Goal: Transaction & Acquisition: Purchase product/service

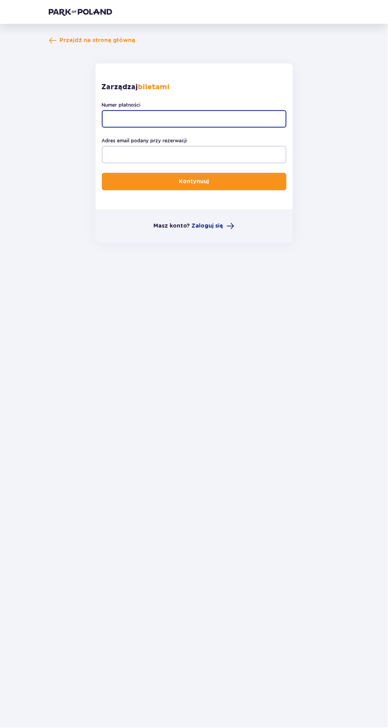
click at [238, 119] on input "Numer płatności" at bounding box center [194, 118] width 185 height 17
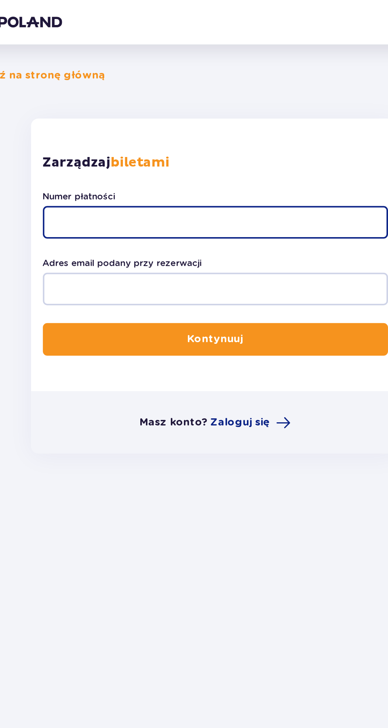
type input "TR-VRC-JA4UMGX"
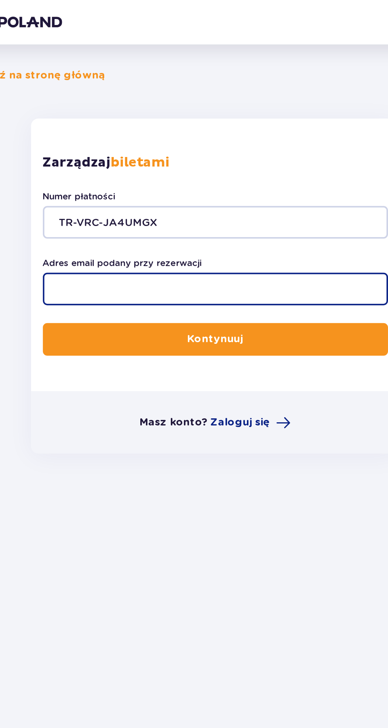
click at [196, 152] on input "Adres email podany przy rezerwacji" at bounding box center [194, 154] width 185 height 17
type input "wikcia119@gmail.com"
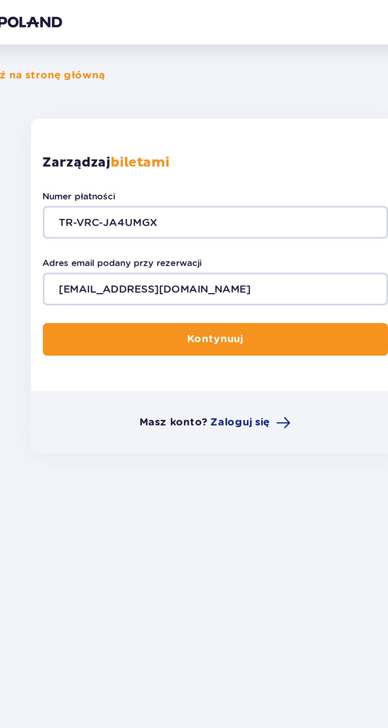
click at [220, 176] on button "Kontynuuj" at bounding box center [194, 181] width 185 height 17
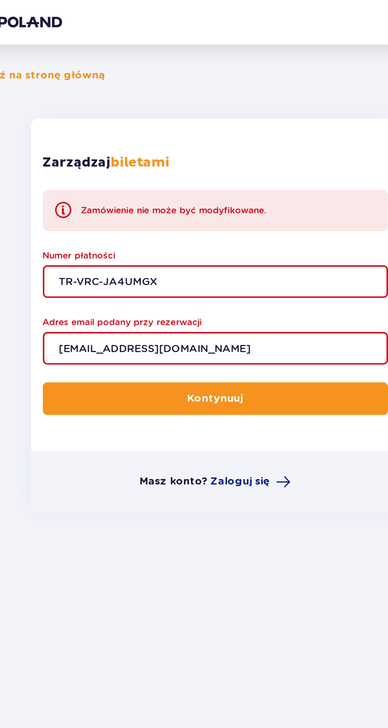
click at [190, 116] on div "Zamówienie nie może być modyfikowane." at bounding box center [171, 112] width 99 height 7
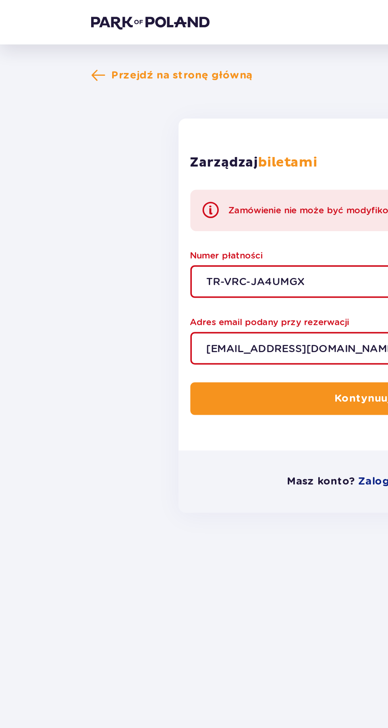
click at [104, 56] on div "Przejdź na stronę główną Zarządzaj biletami Zamówienie nie może być modyfikowan…" at bounding box center [194, 155] width 291 height 238
click at [107, 43] on span "Przejdź na stronę główną" at bounding box center [98, 40] width 76 height 8
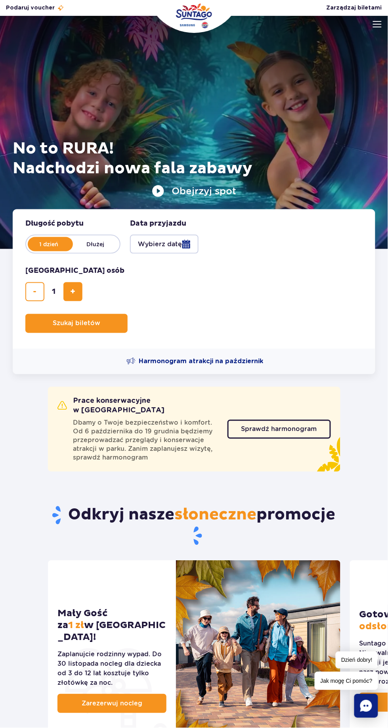
click at [311, 426] on span "Sprawdź harmonogram" at bounding box center [279, 429] width 76 height 6
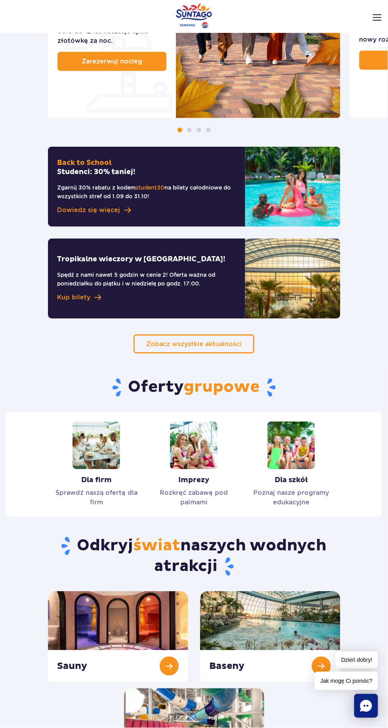
scroll to position [647, 0]
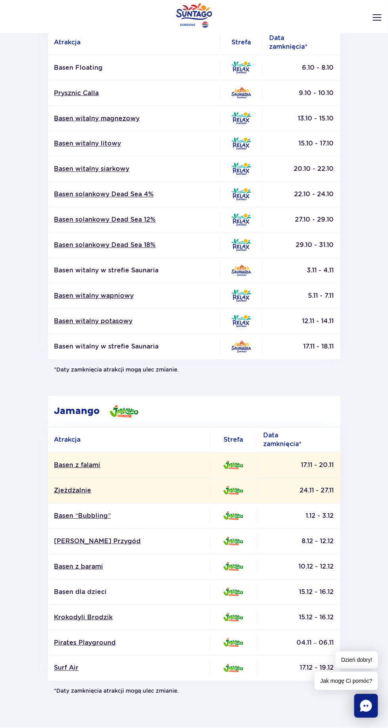
scroll to position [141, 0]
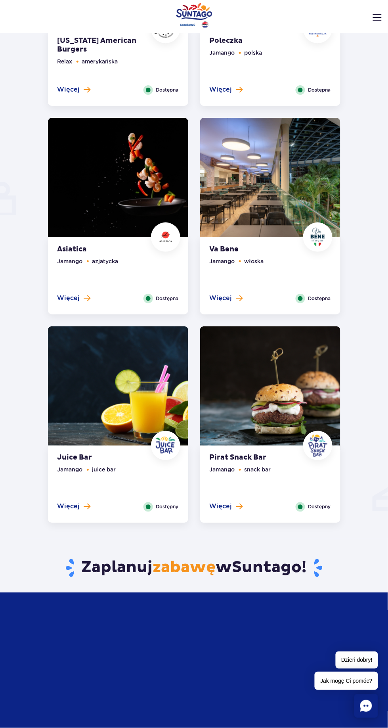
scroll to position [399, 0]
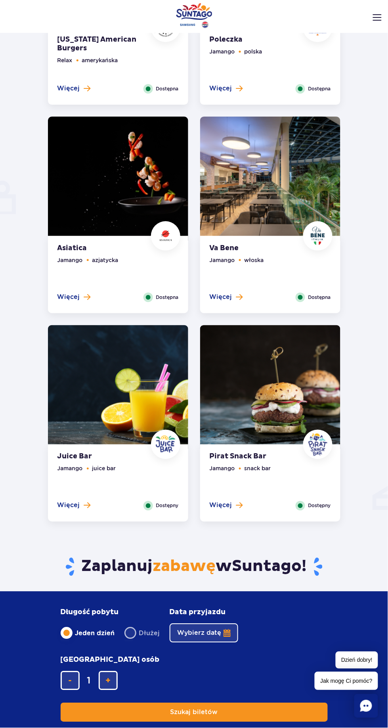
click at [311, 487] on ul "Jamango snack bar" at bounding box center [270, 482] width 121 height 37
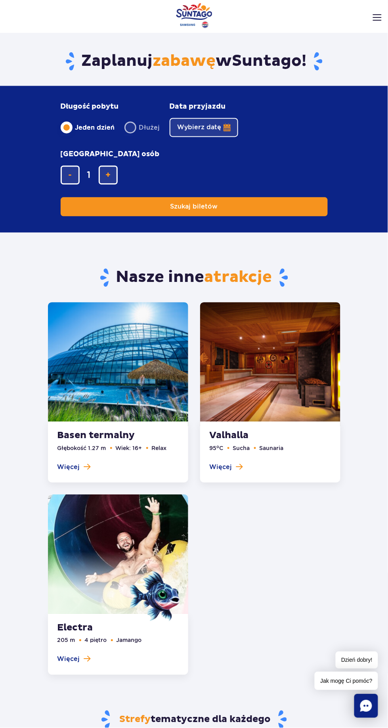
scroll to position [1284, 0]
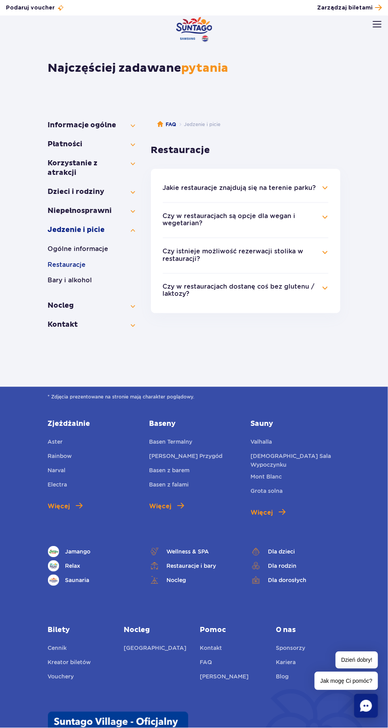
click at [11, 63] on section "Najczęściej zadawane pytania" at bounding box center [194, 75] width 388 height 67
click at [176, 253] on button "Czy istnieje możliwość rezerwacji stolika w restauracji?" at bounding box center [240, 255] width 154 height 15
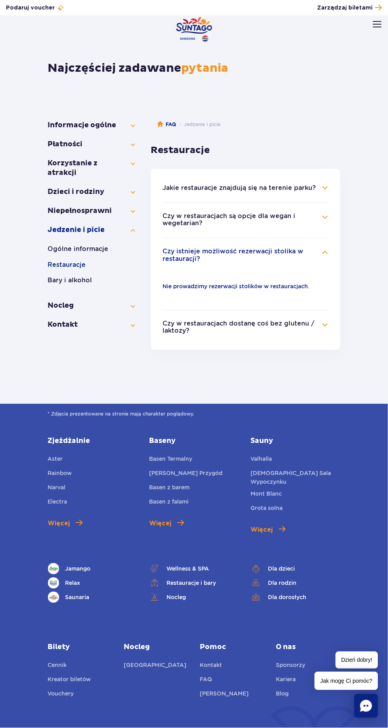
click at [172, 251] on button "Czy istnieje możliwość rezerwacji stolika w restauracji?" at bounding box center [240, 255] width 154 height 15
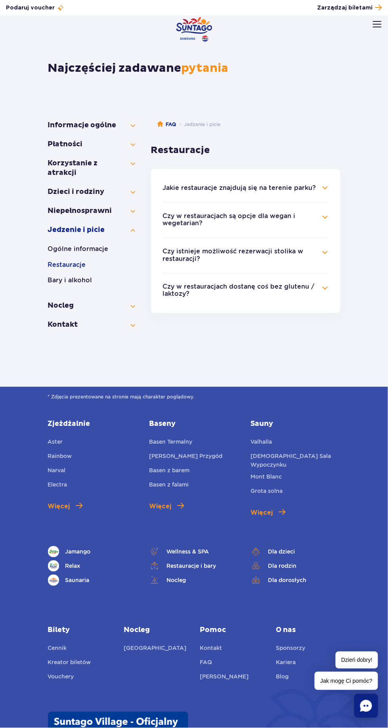
click at [200, 217] on button "Czy w restauracjach są opcje dla wegan i wegetarian?" at bounding box center [240, 219] width 154 height 15
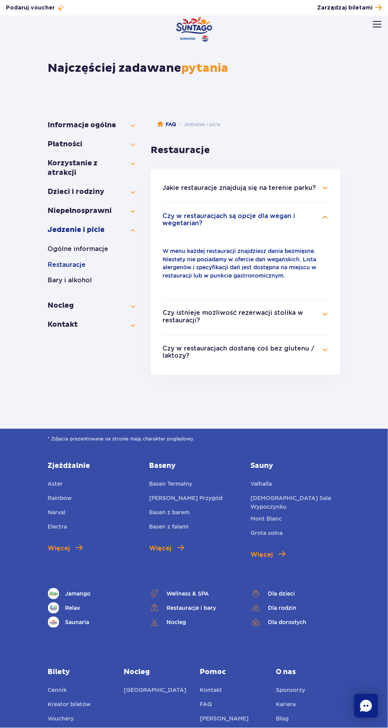
click at [172, 183] on h4 "Jakie restauracje znajdują się na terenie parku?" at bounding box center [246, 188] width 166 height 10
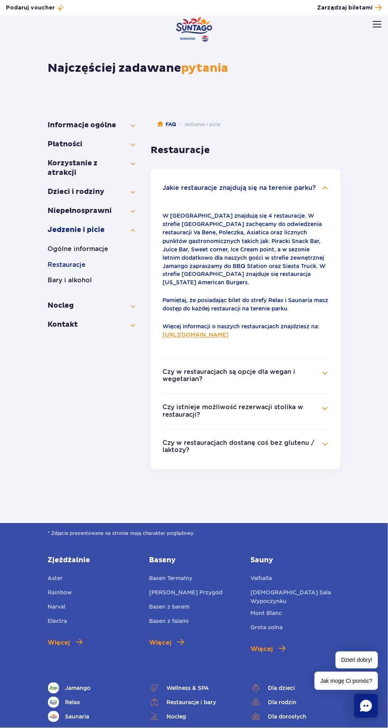
click at [229, 332] on link "https://parkofpoland.com/pl/atrakcje/restauracje" at bounding box center [196, 335] width 66 height 6
click at [51, 280] on button "Bary i alkohol" at bounding box center [91, 281] width 87 height 10
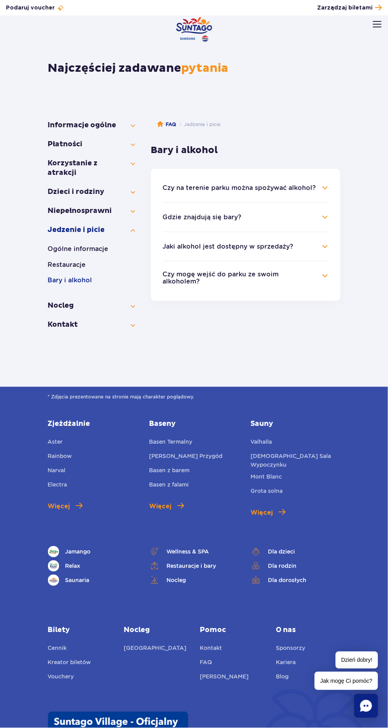
click at [182, 186] on button "Czy na terenie parku można spożywać alkohol?" at bounding box center [239, 187] width 153 height 7
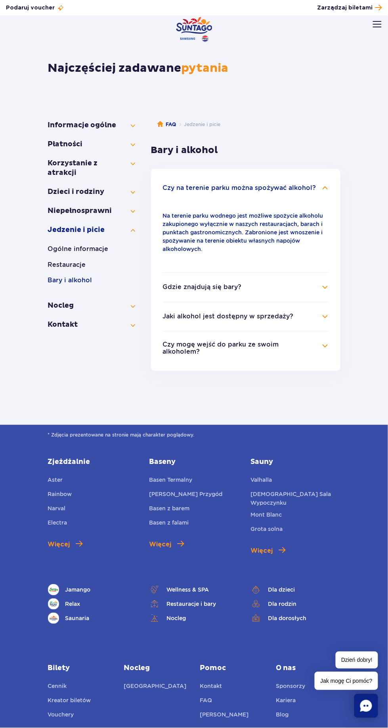
click at [172, 287] on button "Gdzie znajdują się bary?" at bounding box center [202, 287] width 79 height 7
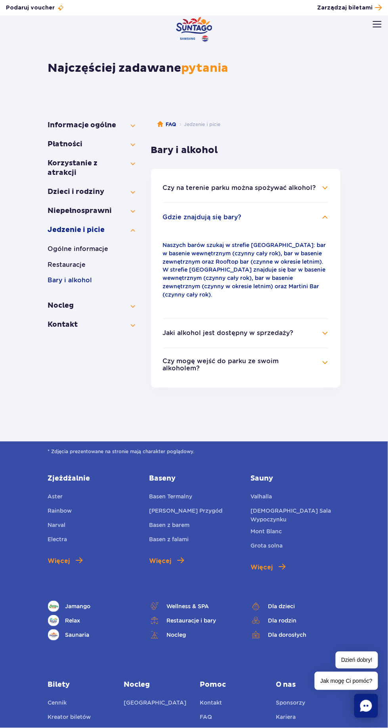
click at [308, 329] on h4 "Jaki alkohol jest dostępny w sprzedaży?" at bounding box center [246, 334] width 166 height 10
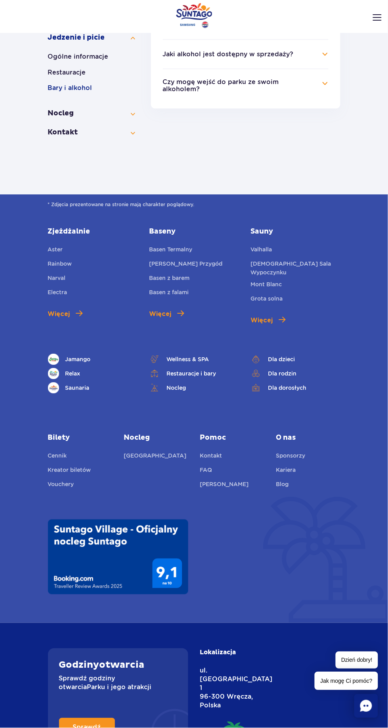
scroll to position [202, 0]
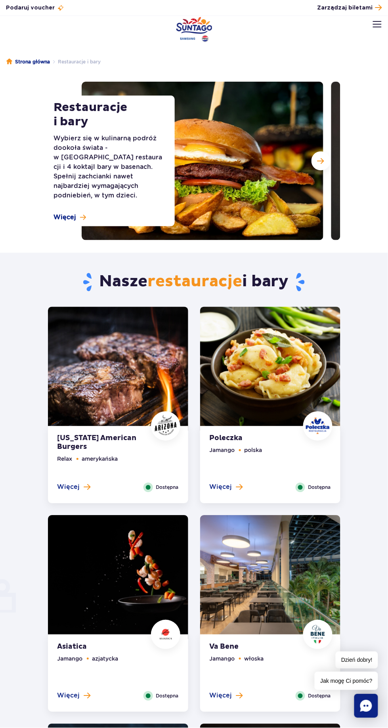
click at [148, 585] on img at bounding box center [118, 577] width 140 height 124
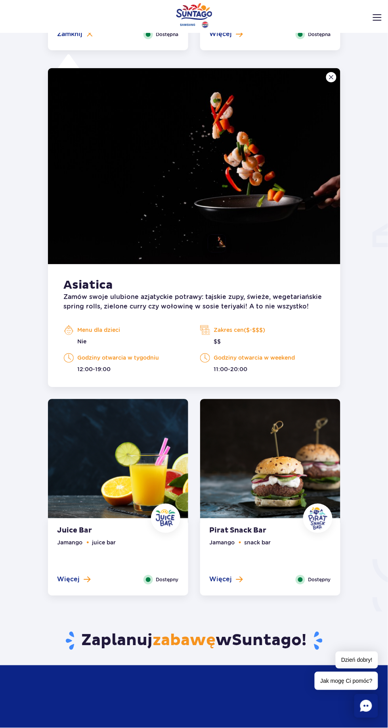
scroll to position [682, 0]
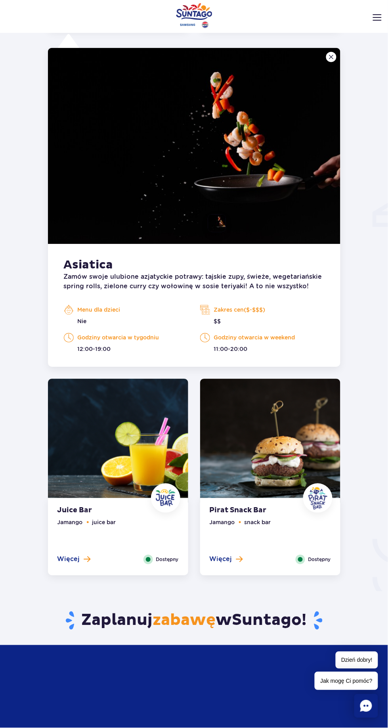
click at [295, 513] on strong "Pirat Snack Bar" at bounding box center [258, 510] width 96 height 9
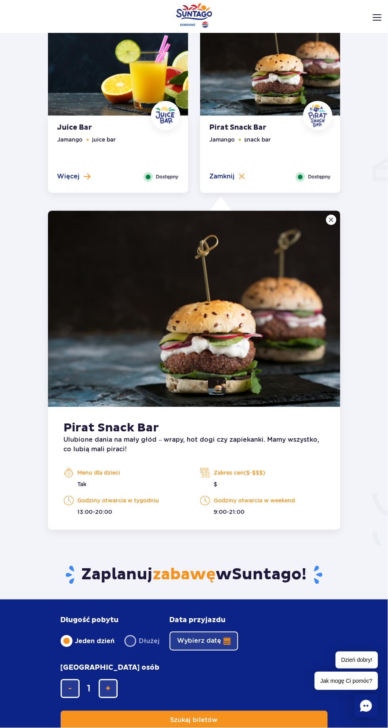
click at [120, 105] on img at bounding box center [118, 58] width 140 height 124
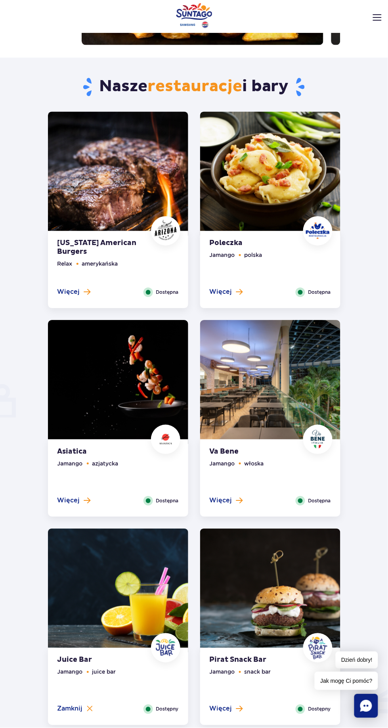
click at [86, 146] on img at bounding box center [118, 174] width 140 height 124
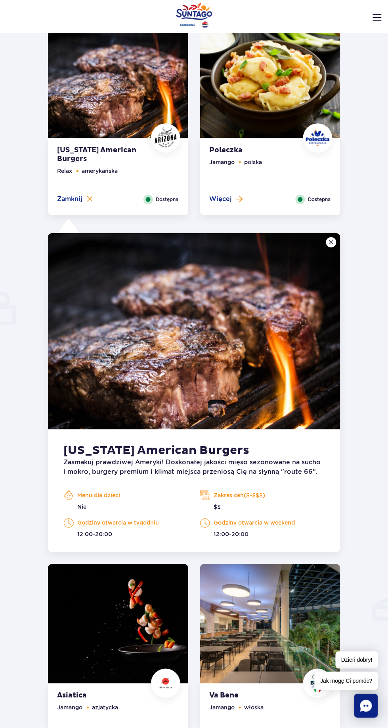
click at [218, 151] on strong "Poleczka" at bounding box center [258, 150] width 96 height 9
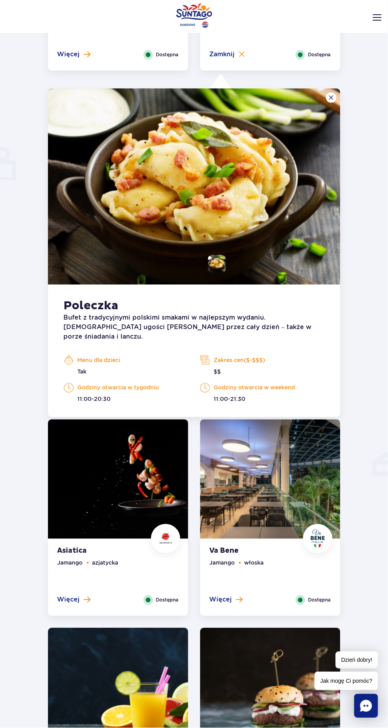
scroll to position [474, 0]
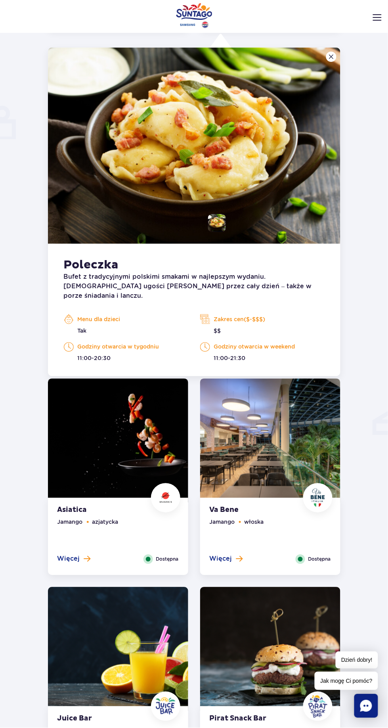
click at [98, 443] on img at bounding box center [118, 440] width 140 height 124
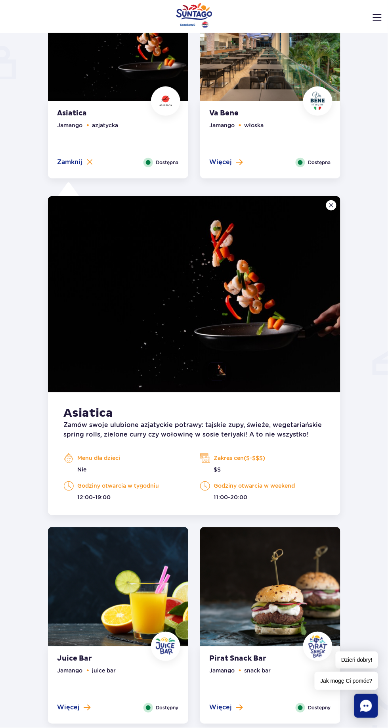
click at [239, 121] on ul "Jamango włoska" at bounding box center [270, 139] width 121 height 37
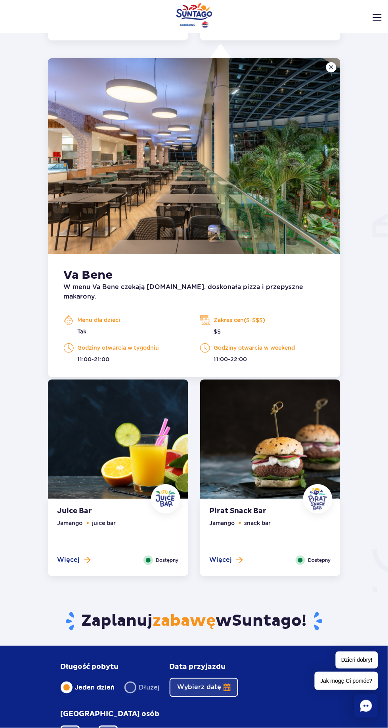
scroll to position [682, 0]
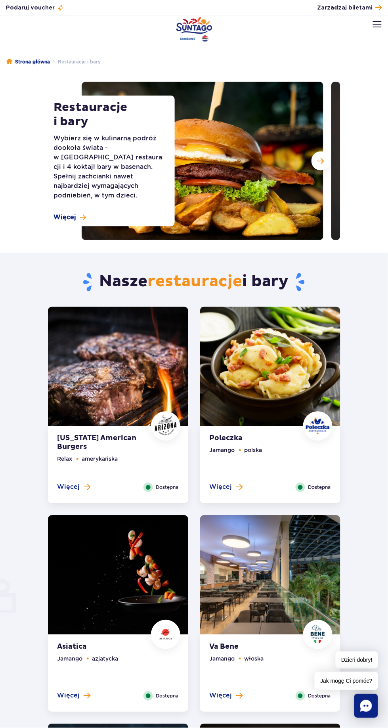
click at [168, 460] on ul "Relax amerykańska" at bounding box center [117, 469] width 121 height 28
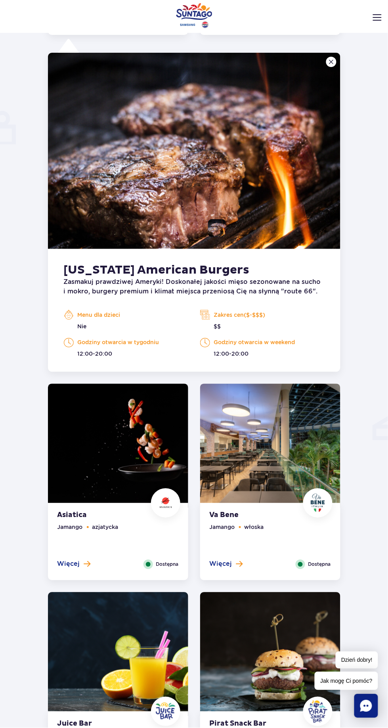
scroll to position [474, 0]
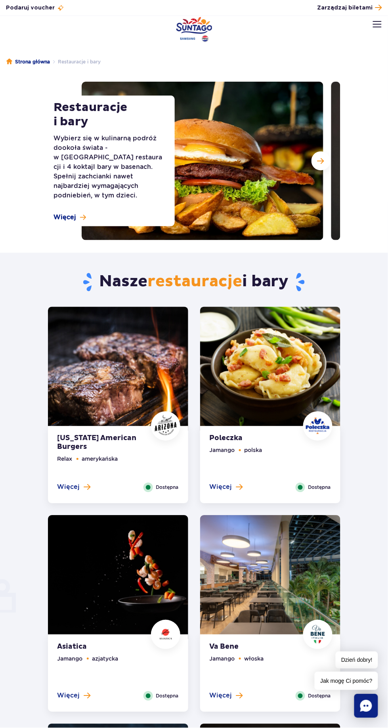
click at [17, 63] on link "Strona główna" at bounding box center [28, 62] width 44 height 8
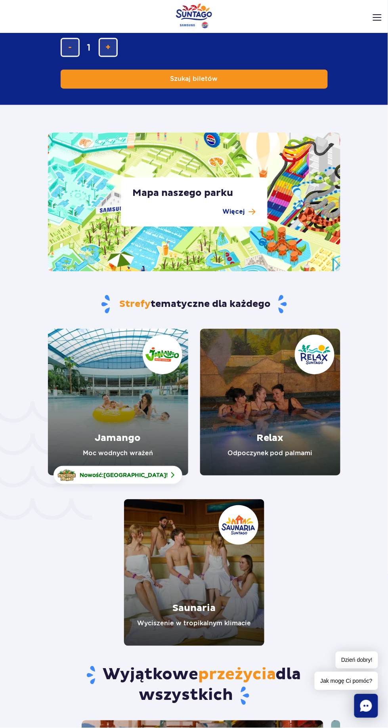
scroll to position [1840, 0]
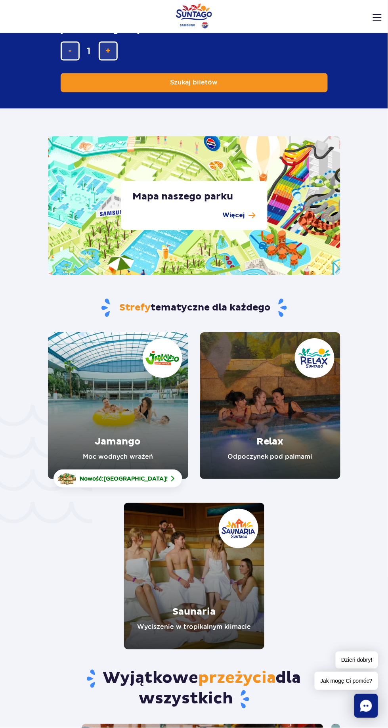
click at [314, 424] on link "Relax" at bounding box center [270, 406] width 140 height 147
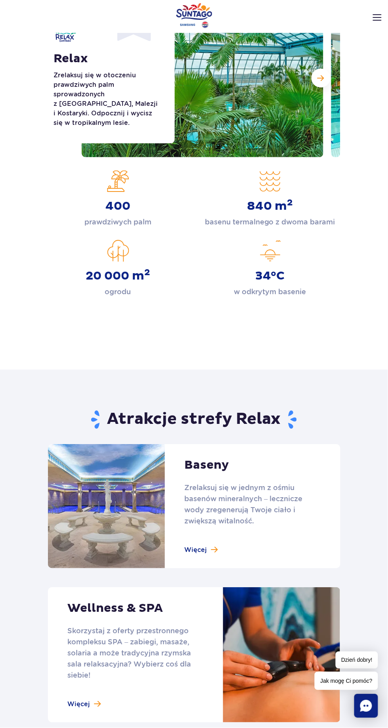
scroll to position [80, 0]
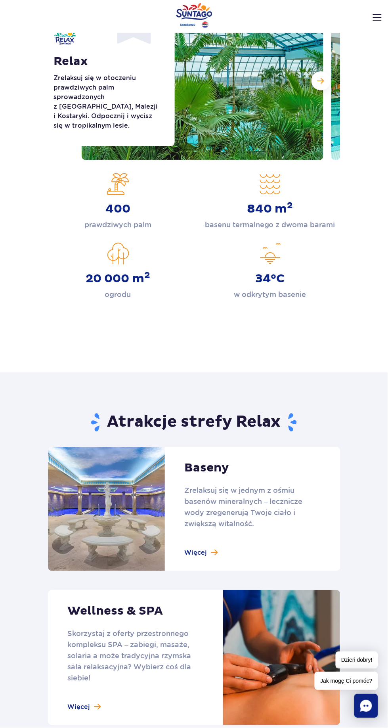
click at [224, 550] on link at bounding box center [194, 509] width 292 height 124
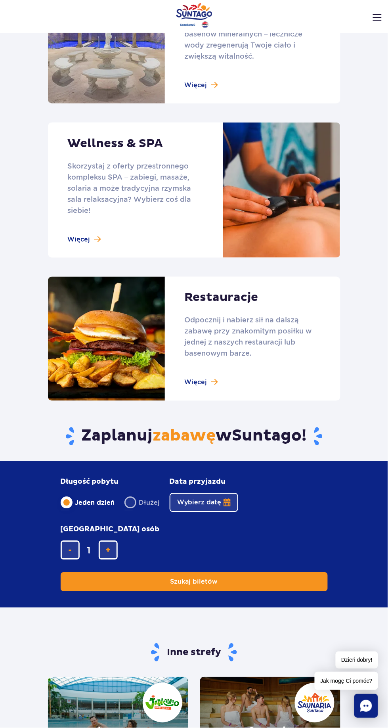
scroll to position [539, 0]
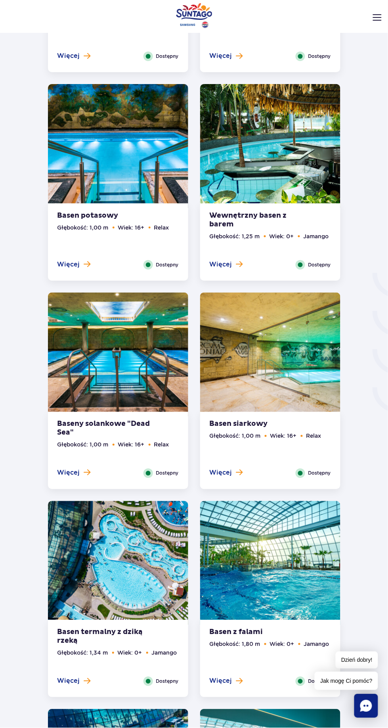
scroll to position [1057, 0]
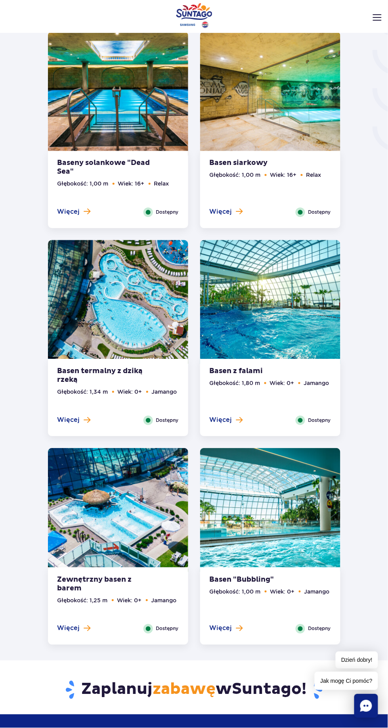
click at [306, 576] on div "Basen "Bubbling" Głębokość: 1,00 m Wiek: 0+ Jamango Więcej Zamknij Dostępny" at bounding box center [270, 606] width 140 height 77
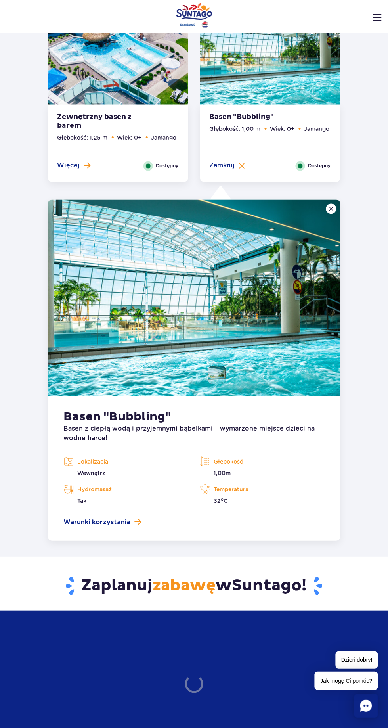
scroll to position [1862, 0]
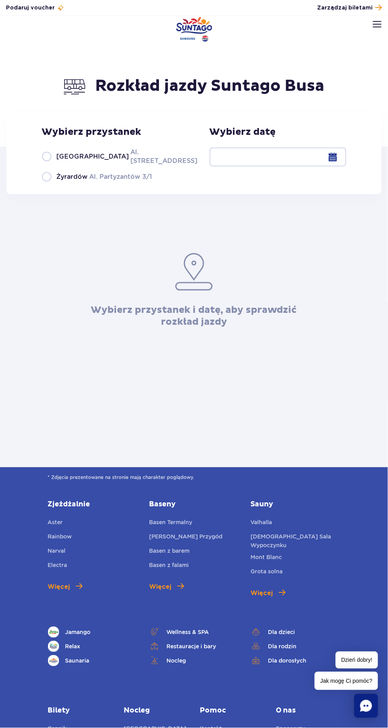
click at [30, 153] on div "Wybierz przystanek Warszawa Al. Jerozolimskie 56 Żyrardów Al. Partyzantów 3/1 W…" at bounding box center [193, 153] width 375 height 81
click at [46, 164] on label "Warszawa Al. Jerozolimskie 56" at bounding box center [115, 156] width 147 height 18
click at [46, 164] on input "Warszawa Al. Jerozolimskie 56" at bounding box center [46, 165] width 9 height 2
radio input "true"
click at [258, 160] on div at bounding box center [278, 156] width 137 height 19
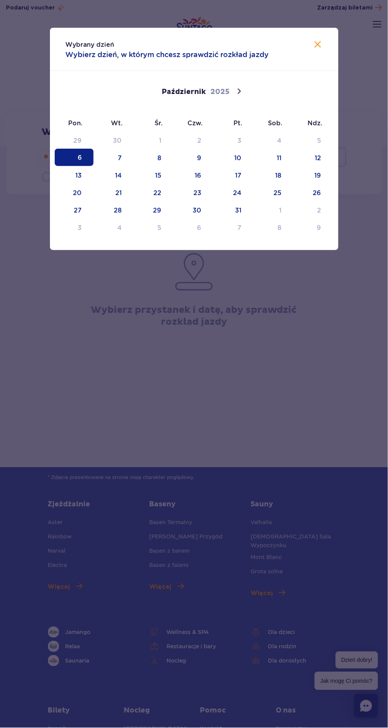
click at [63, 154] on span "6" at bounding box center [74, 157] width 39 height 17
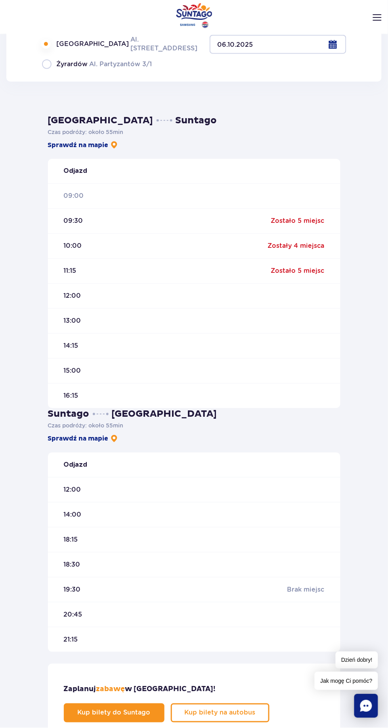
scroll to position [111, 0]
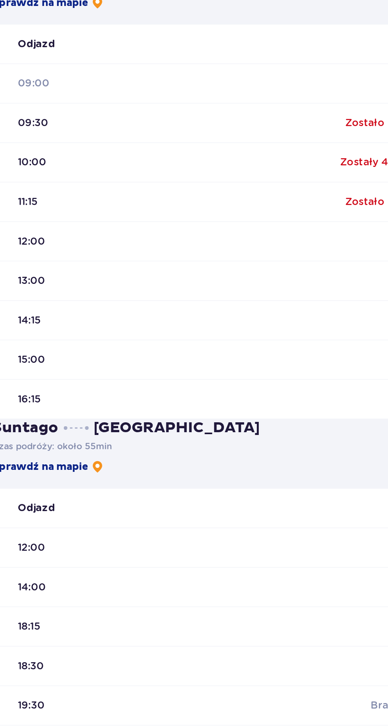
click at [80, 562] on span "18:30" at bounding box center [72, 566] width 17 height 9
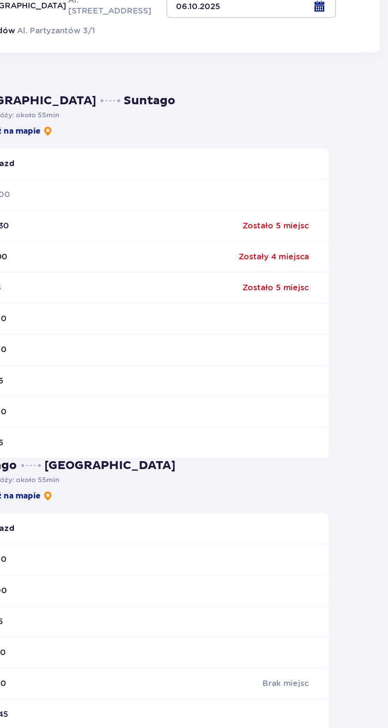
scroll to position [96, 0]
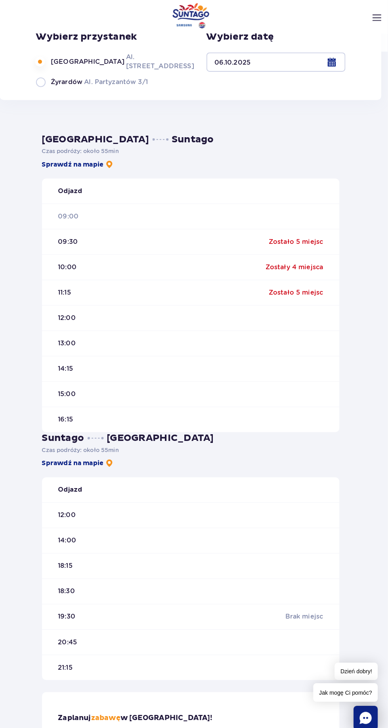
click at [239, 726] on span "Kup bilety na autobus" at bounding box center [220, 729] width 71 height 6
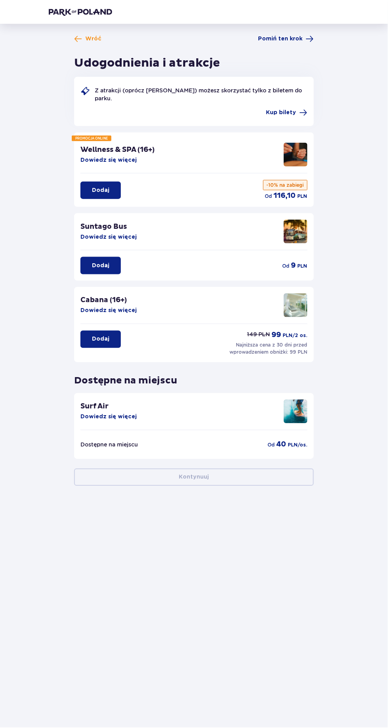
click at [278, 110] on span "Kup bilety" at bounding box center [281, 113] width 30 height 8
click at [291, 39] on span "Pomiń ten krok" at bounding box center [280, 39] width 44 height 8
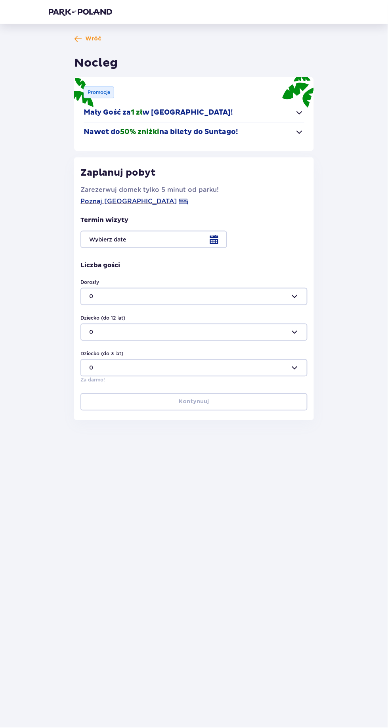
click at [100, 41] on span "Wróć" at bounding box center [93, 39] width 16 height 8
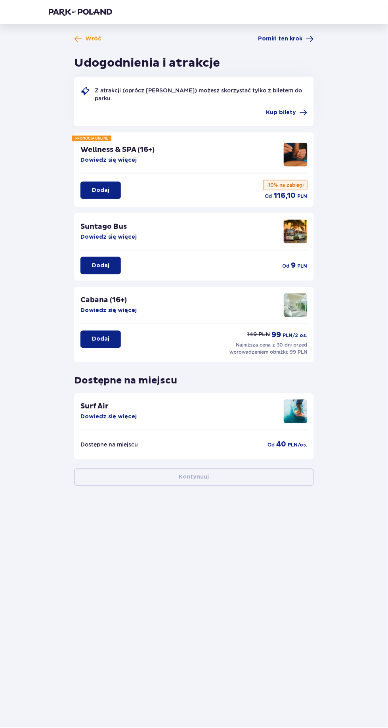
click at [86, 38] on span "Wróć" at bounding box center [93, 39] width 16 height 8
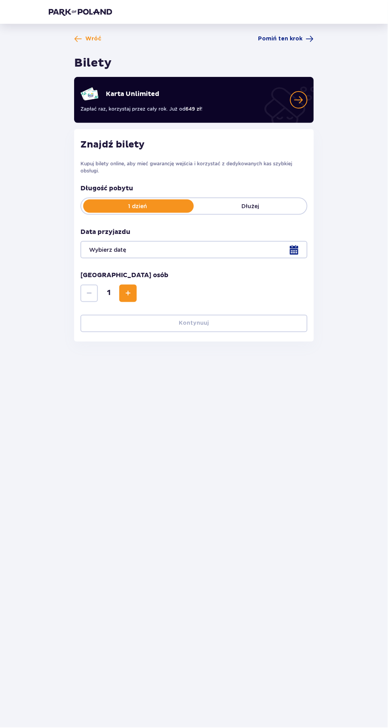
click at [91, 38] on span "Wróć" at bounding box center [93, 39] width 16 height 8
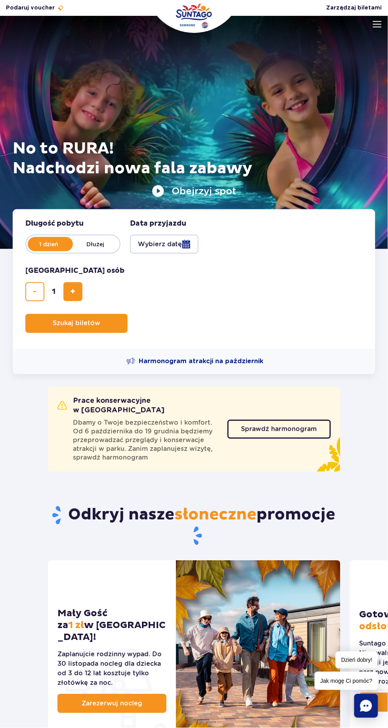
click at [252, 361] on span "Harmonogram atrakcji na październik" at bounding box center [201, 361] width 124 height 9
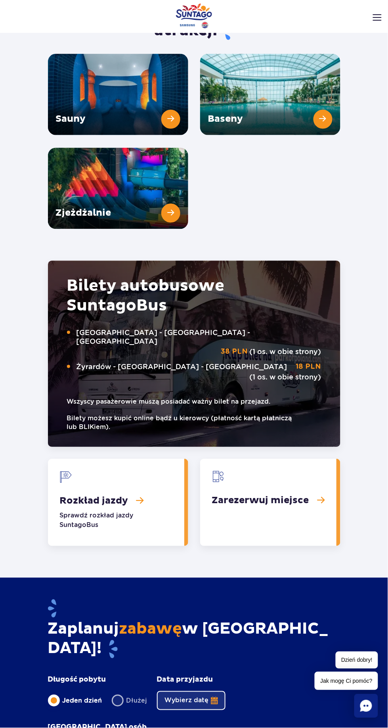
scroll to position [1227, 0]
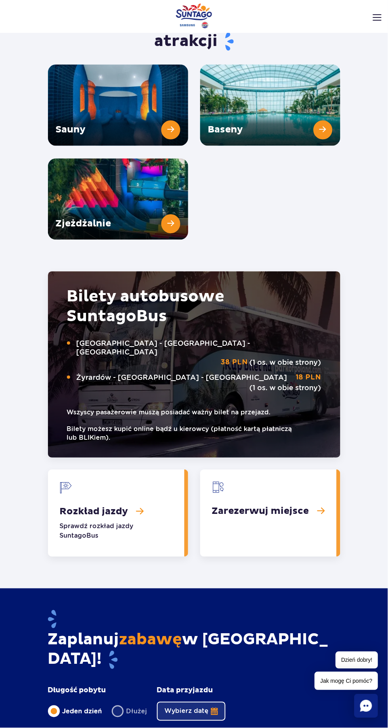
click at [304, 499] on link "Zarezerwuj miejsce" at bounding box center [268, 513] width 136 height 87
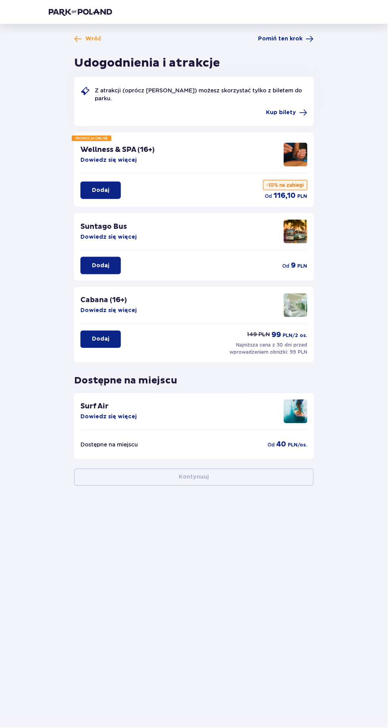
click at [99, 266] on p "Dodaj" at bounding box center [100, 266] width 17 height 8
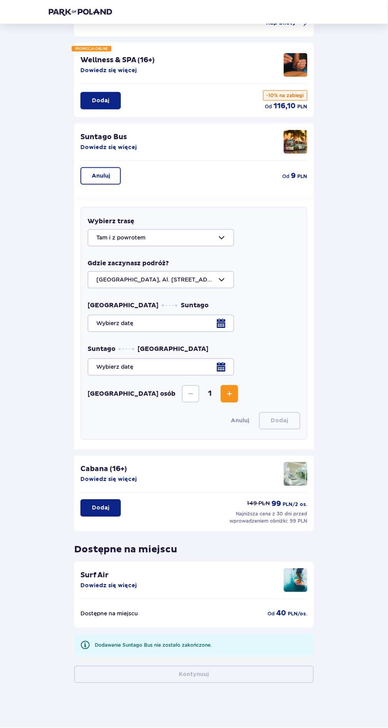
scroll to position [92, 0]
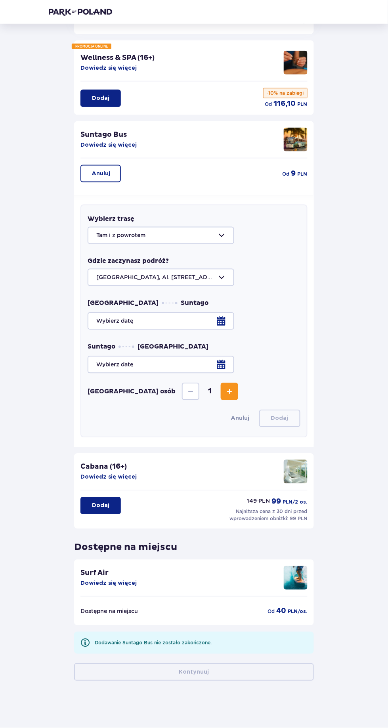
click at [111, 241] on div at bounding box center [194, 235] width 212 height 17
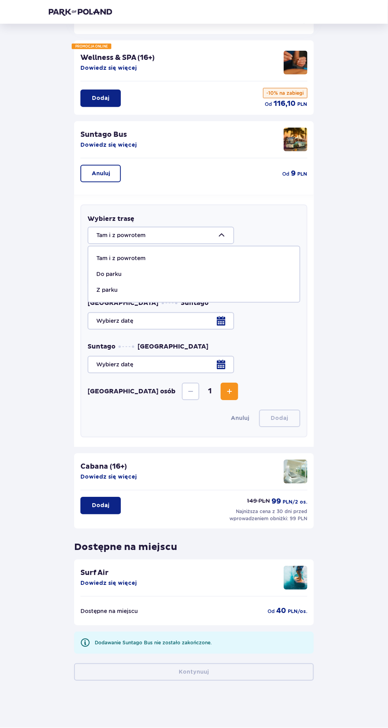
click at [96, 302] on span "Tam i z powrotem Do parku Z parku" at bounding box center [194, 274] width 212 height 57
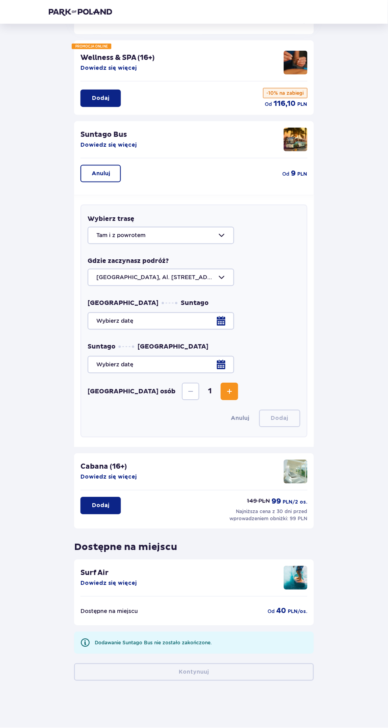
click at [113, 302] on span "[GEOGRAPHIC_DATA]" at bounding box center [123, 303] width 71 height 9
click at [193, 241] on div at bounding box center [194, 235] width 212 height 17
click at [117, 302] on span "[GEOGRAPHIC_DATA]" at bounding box center [123, 303] width 71 height 9
click at [194, 229] on div at bounding box center [194, 235] width 212 height 17
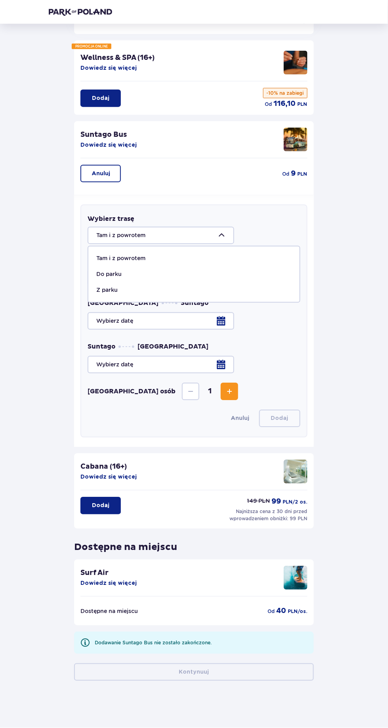
click at [114, 289] on p "Z parku" at bounding box center [106, 290] width 21 height 8
type input "Z parku"
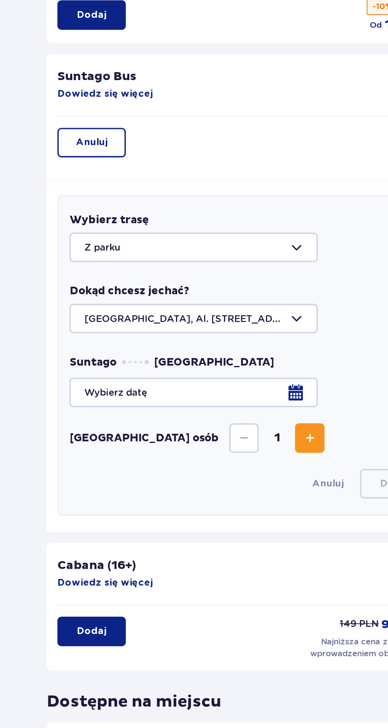
scroll to position [54, 0]
click at [224, 357] on div at bounding box center [194, 363] width 212 height 17
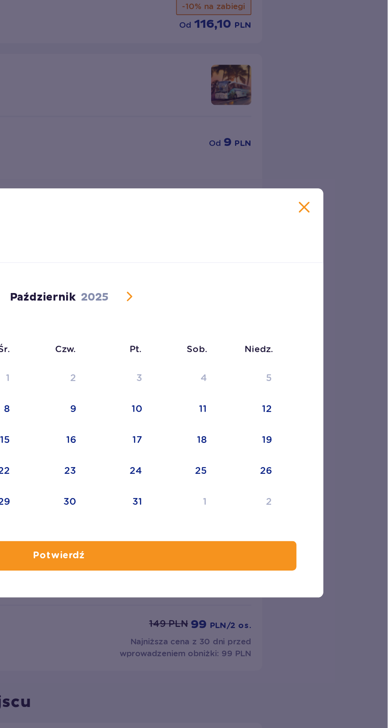
scroll to position [54, 0]
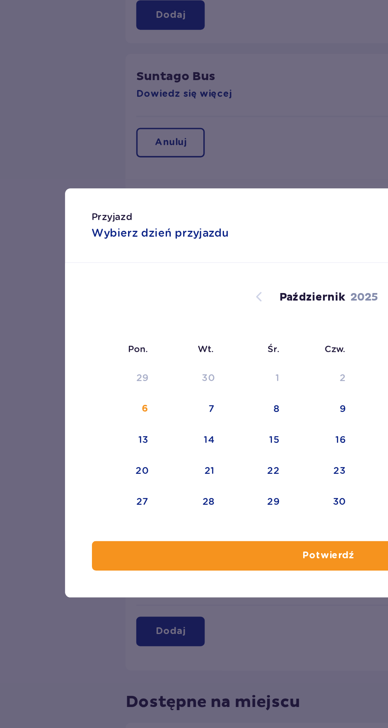
click at [87, 375] on div "6" at bounding box center [86, 373] width 4 height 8
click at [187, 462] on p "Potwierdź" at bounding box center [194, 460] width 31 height 8
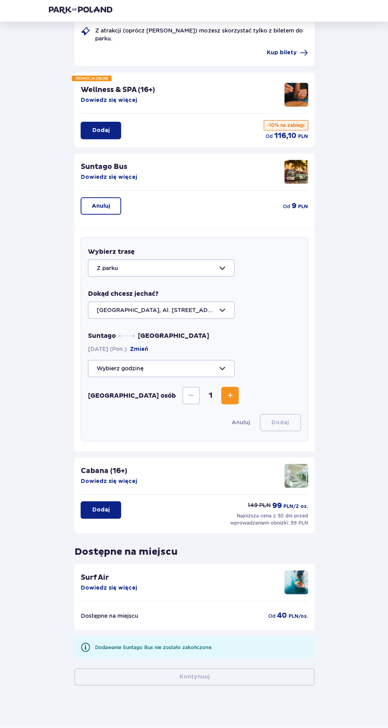
scroll to position [57, 0]
click at [213, 378] on div at bounding box center [194, 369] width 212 height 17
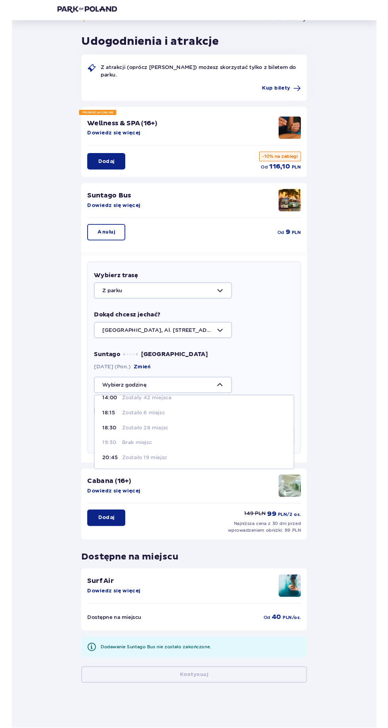
scroll to position [56, 0]
